Goal: Communication & Community: Answer question/provide support

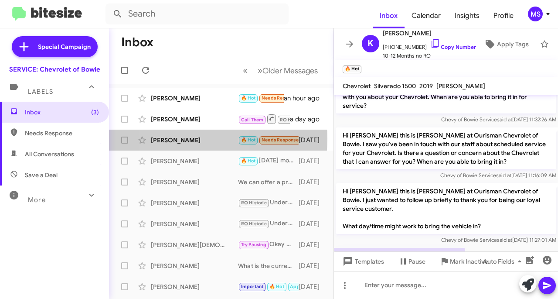
click at [177, 138] on div "[PERSON_NAME]" at bounding box center [194, 140] width 87 height 9
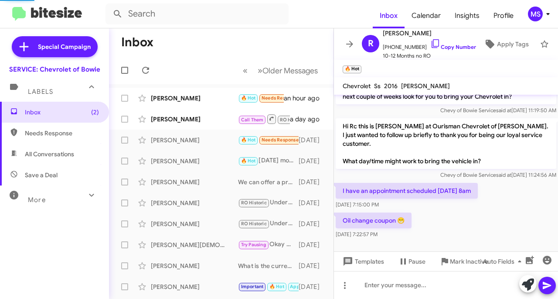
scroll to position [81, 0]
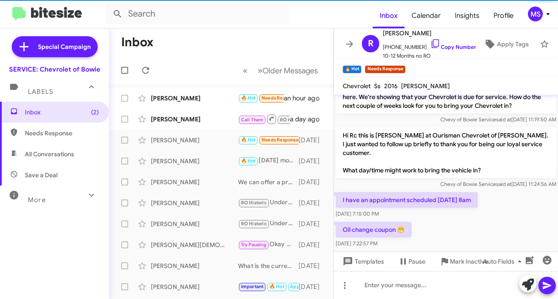
click at [177, 159] on div "[PERSON_NAME]" at bounding box center [194, 161] width 87 height 9
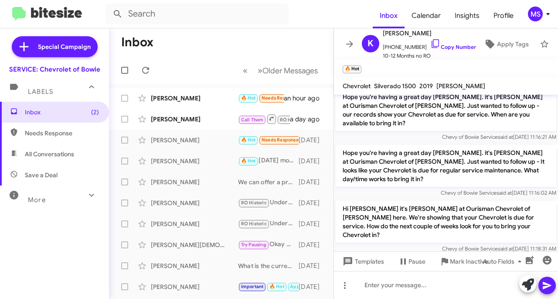
scroll to position [339, 0]
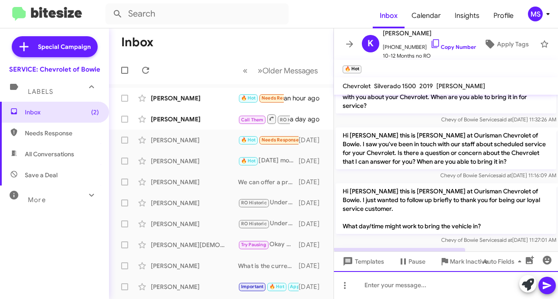
click at [405, 286] on div at bounding box center [446, 285] width 224 height 28
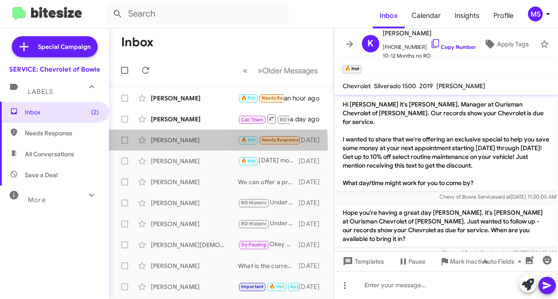
click at [167, 146] on div "[PERSON_NAME] 🔥 Hot Needs Response Oil change coupon 😁 [DATE]" at bounding box center [221, 139] width 211 height 17
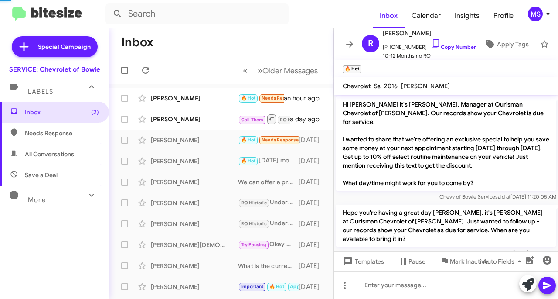
scroll to position [81, 0]
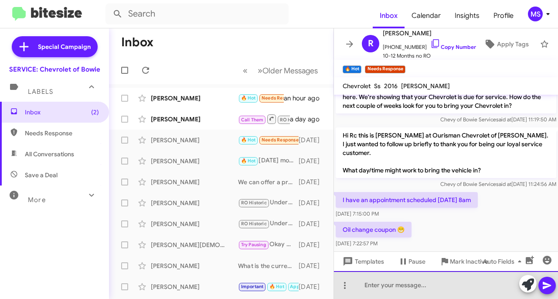
click at [425, 287] on div at bounding box center [446, 285] width 224 height 28
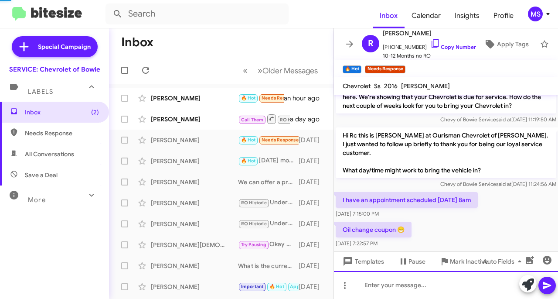
scroll to position [0, 0]
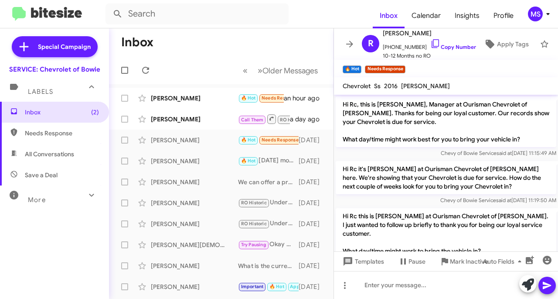
click at [196, 119] on div "[PERSON_NAME]" at bounding box center [194, 119] width 87 height 9
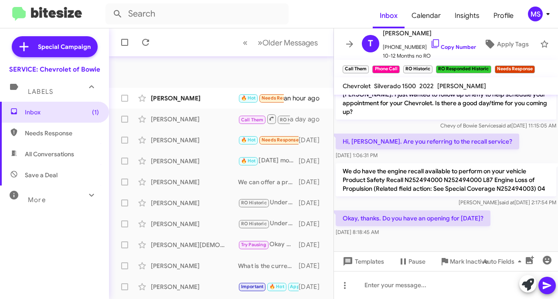
scroll to position [207, 0]
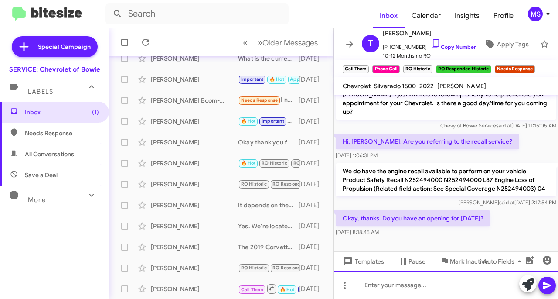
click at [419, 281] on div at bounding box center [446, 285] width 224 height 28
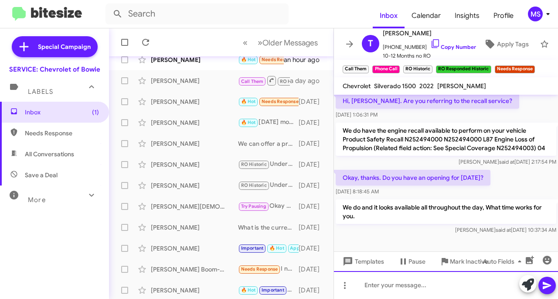
scroll to position [0, 0]
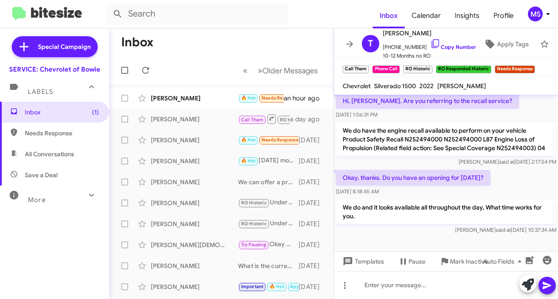
click at [196, 101] on div "[PERSON_NAME]" at bounding box center [194, 98] width 87 height 9
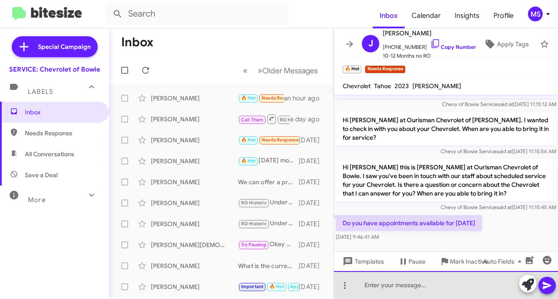
click at [425, 281] on div at bounding box center [446, 285] width 224 height 28
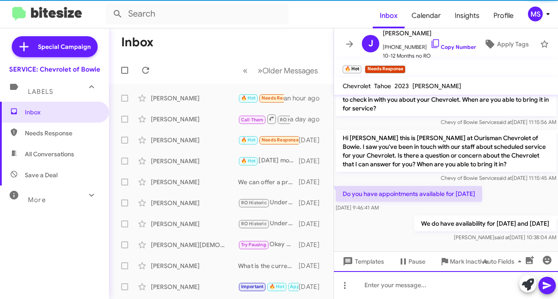
scroll to position [81, 0]
